Goal: Information Seeking & Learning: Learn about a topic

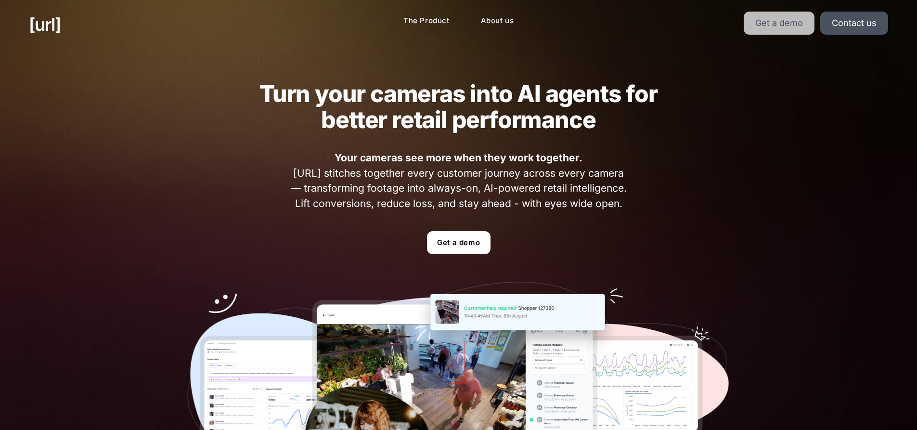
click at [798, 22] on link "Get a demo" at bounding box center [778, 23] width 71 height 23
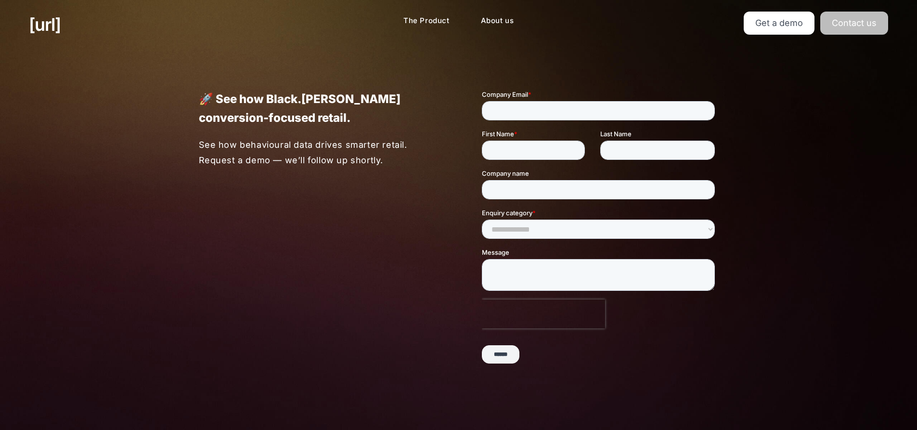
click at [852, 17] on link "Contact us" at bounding box center [854, 23] width 68 height 23
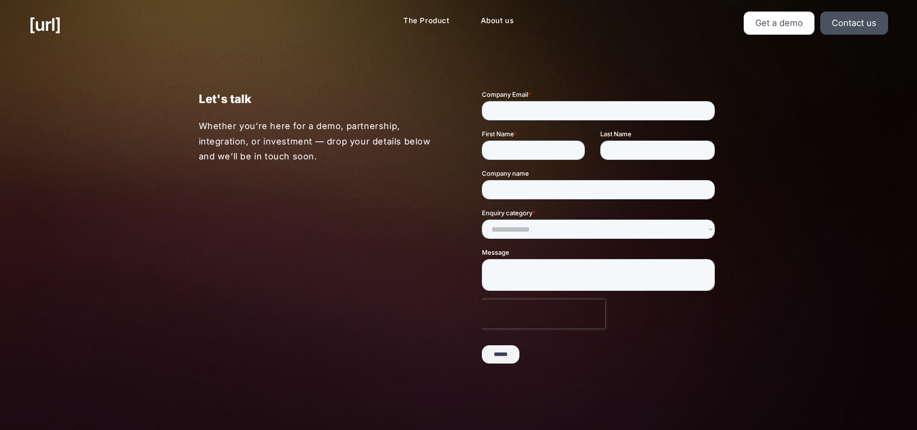
click at [431, 32] on div "[URL] The Product About us Get a demo Contact us" at bounding box center [458, 24] width 917 height 49
click at [434, 13] on link "The Product" at bounding box center [427, 21] width 62 height 19
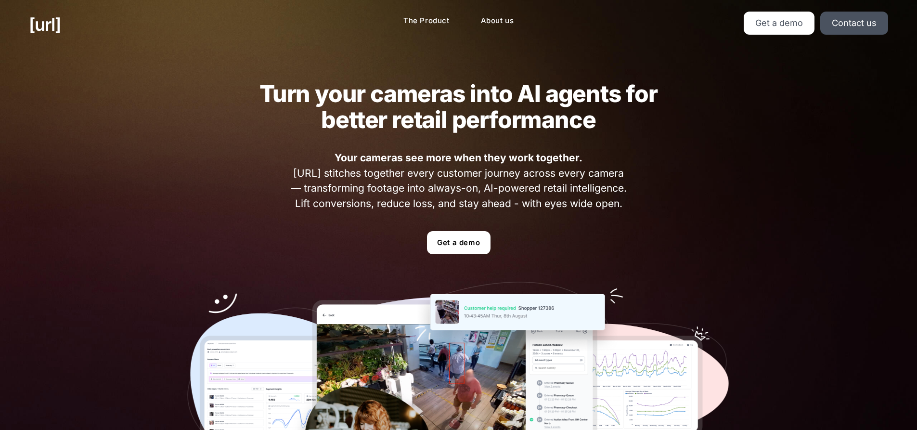
click at [461, 237] on link "Get a demo" at bounding box center [459, 242] width 64 height 23
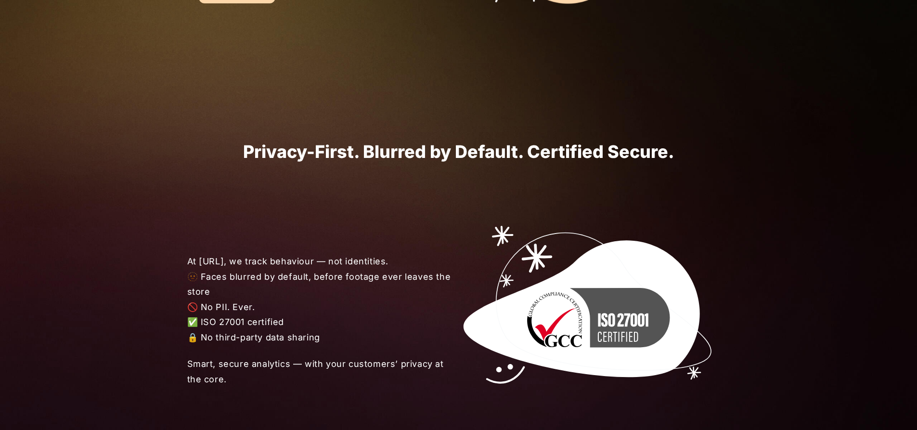
scroll to position [1251, 0]
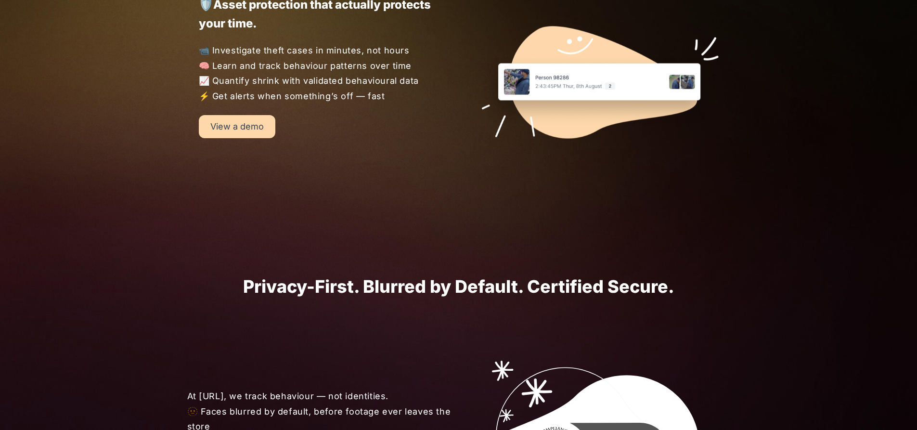
click at [218, 126] on link "View a demo" at bounding box center [237, 126] width 77 height 23
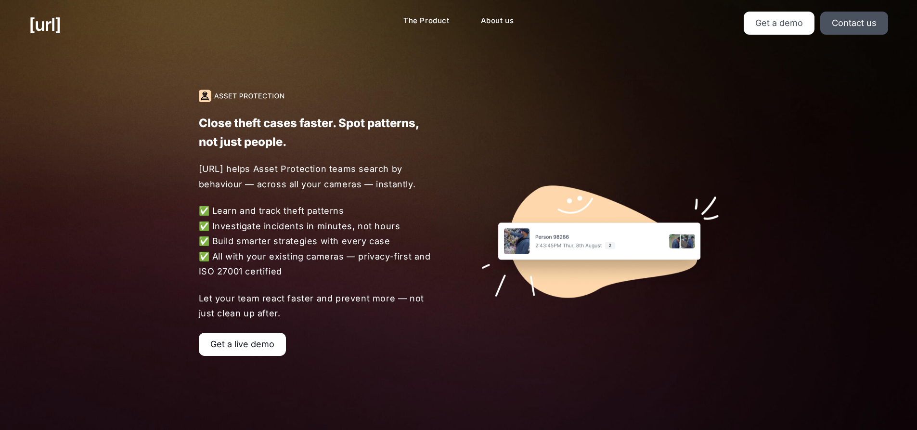
drag, startPoint x: 262, startPoint y: 335, endPoint x: 263, endPoint y: 328, distance: 7.8
click at [262, 336] on link "Get a live demo" at bounding box center [242, 344] width 87 height 23
